Goal: Information Seeking & Learning: Learn about a topic

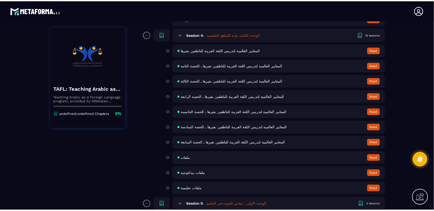
scroll to position [180, 0]
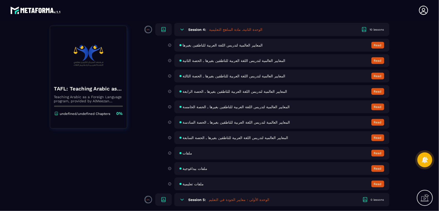
click at [188, 151] on span "ملفات" at bounding box center [188, 153] width 10 height 4
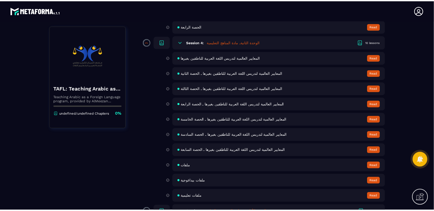
scroll to position [180, 0]
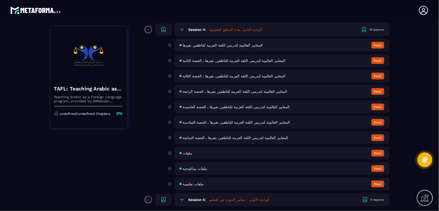
click at [187, 167] on span "ملفات بيداغوجية" at bounding box center [195, 169] width 25 height 4
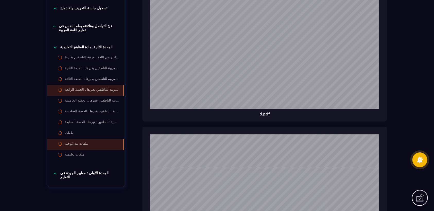
scroll to position [141, 0]
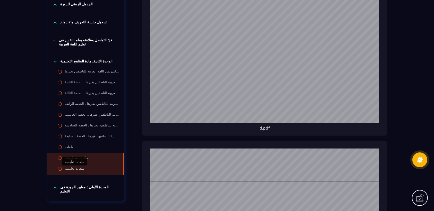
click at [66, 169] on div "ملفات تعليمية" at bounding box center [74, 170] width 19 height 6
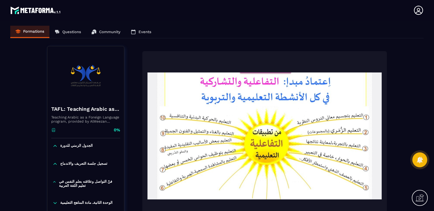
click at [29, 30] on div "Formations Questions Community Events" at bounding box center [216, 32] width 413 height 13
